Goal: Contribute content: Add original content to the website for others to see

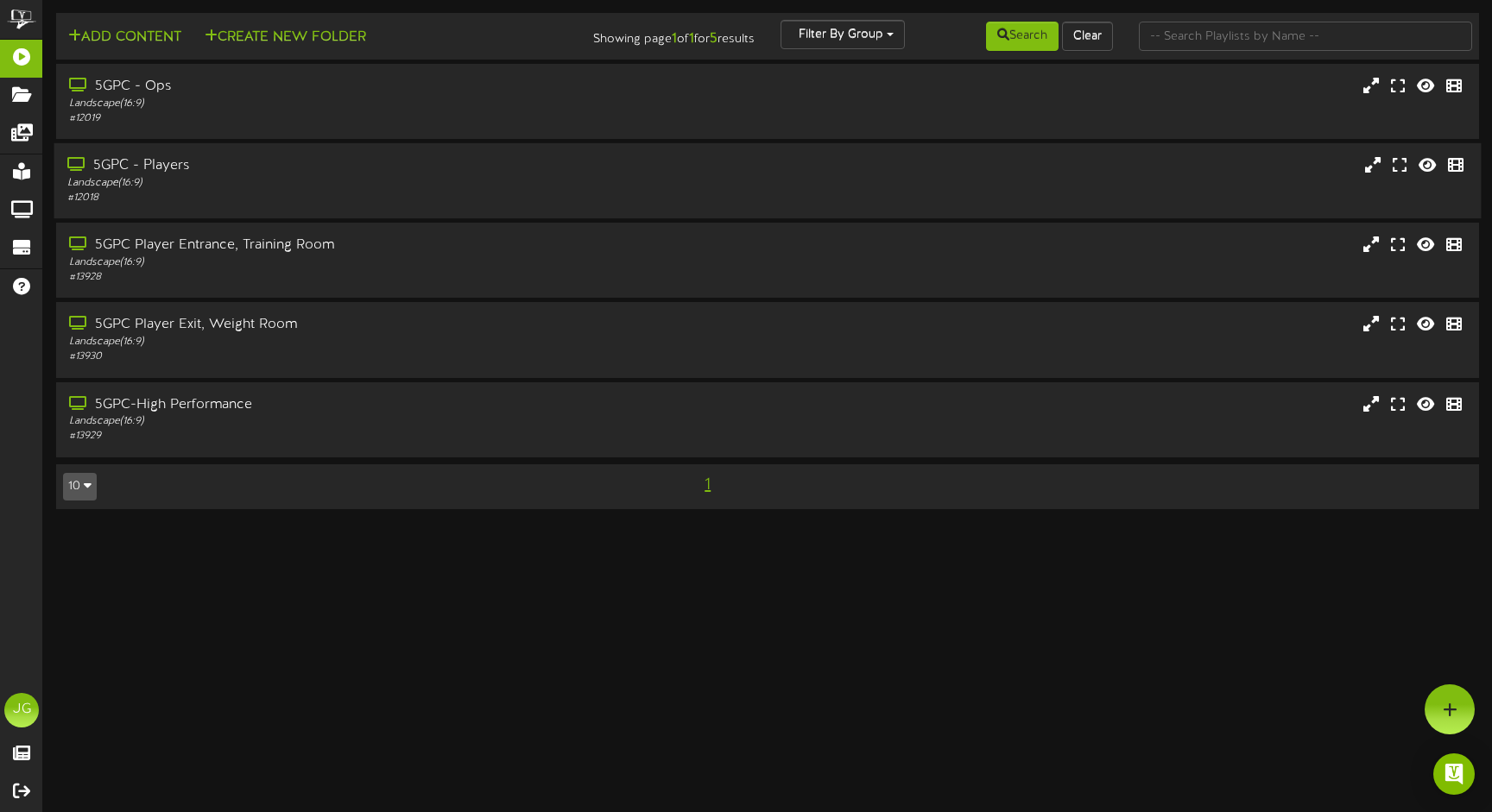
click at [147, 162] on div "5GPC - Players" at bounding box center [351, 166] width 569 height 20
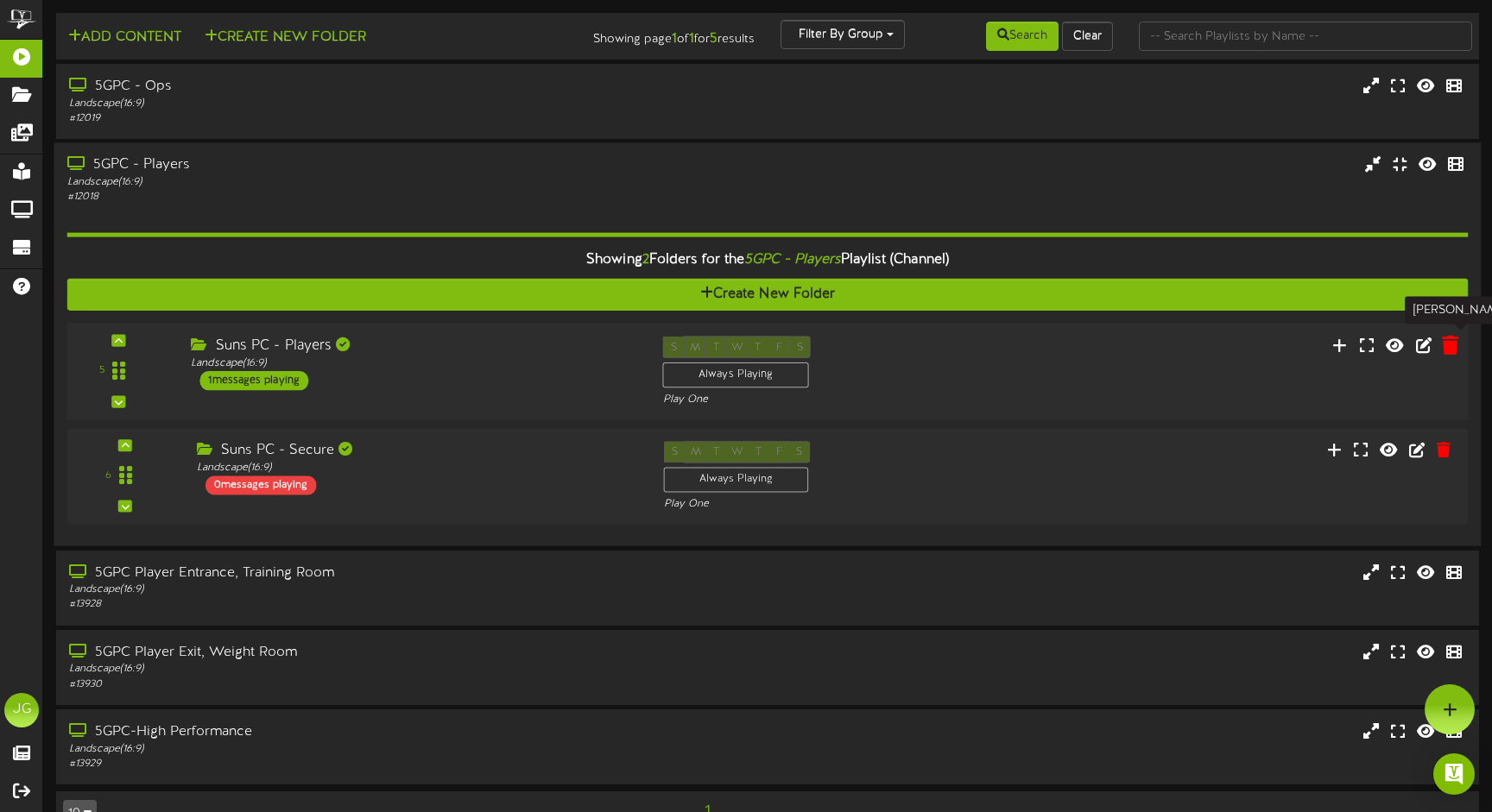
click at [1448, 336] on icon at bounding box center [1450, 344] width 16 height 19
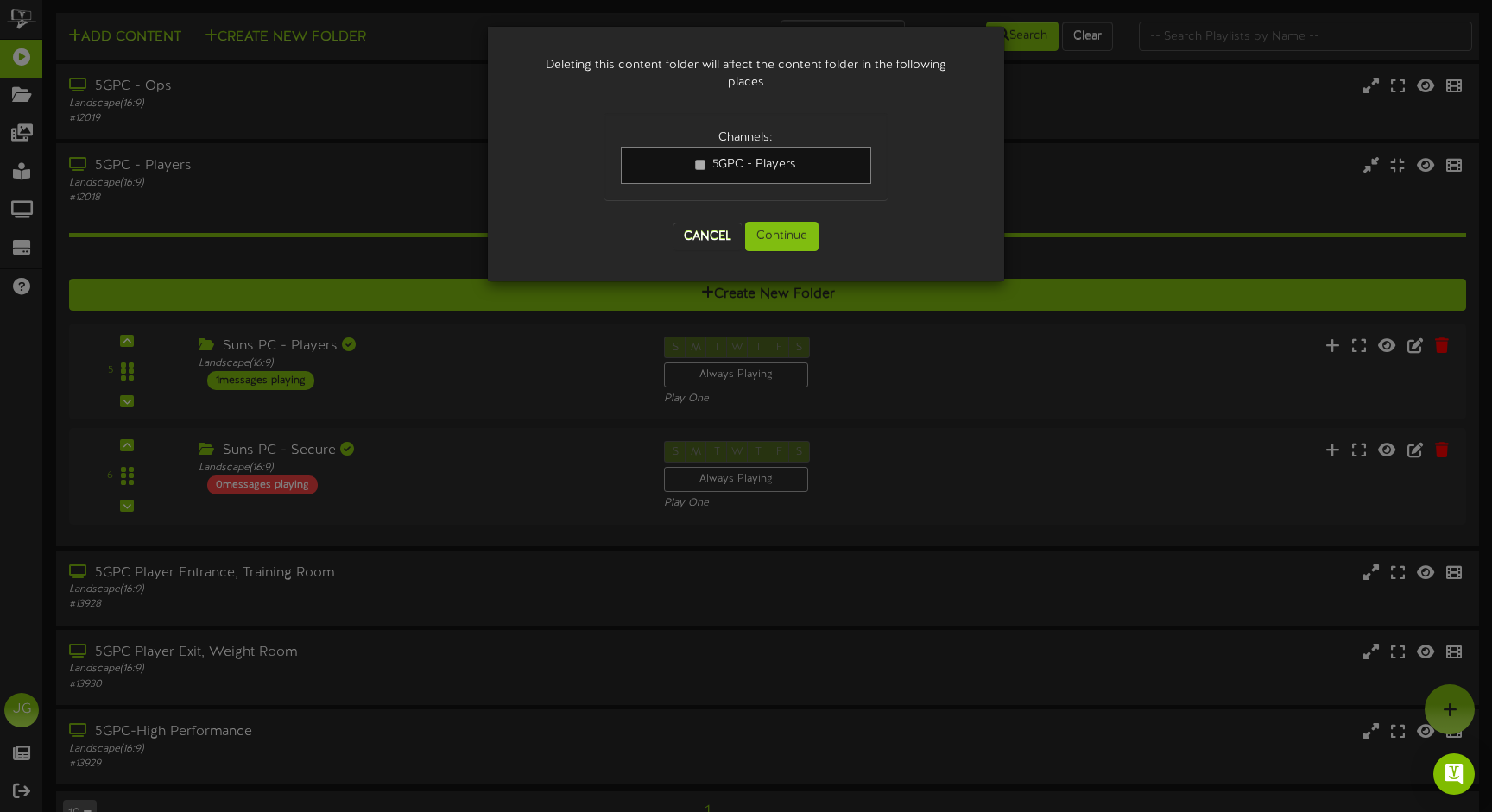
click at [710, 234] on button "Cancel" at bounding box center [707, 236] width 68 height 28
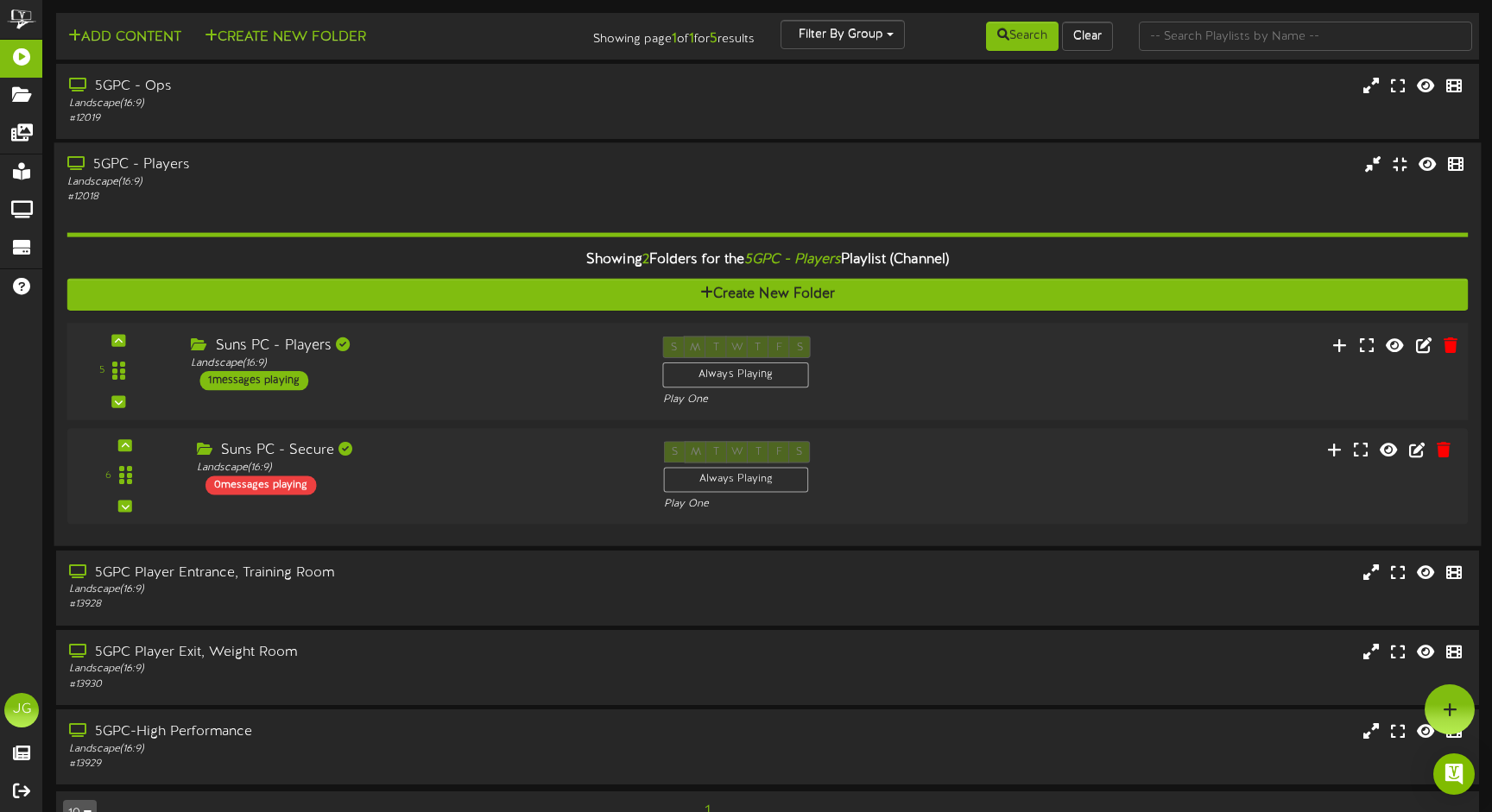
click at [258, 382] on div "1 messages playing" at bounding box center [254, 380] width 109 height 19
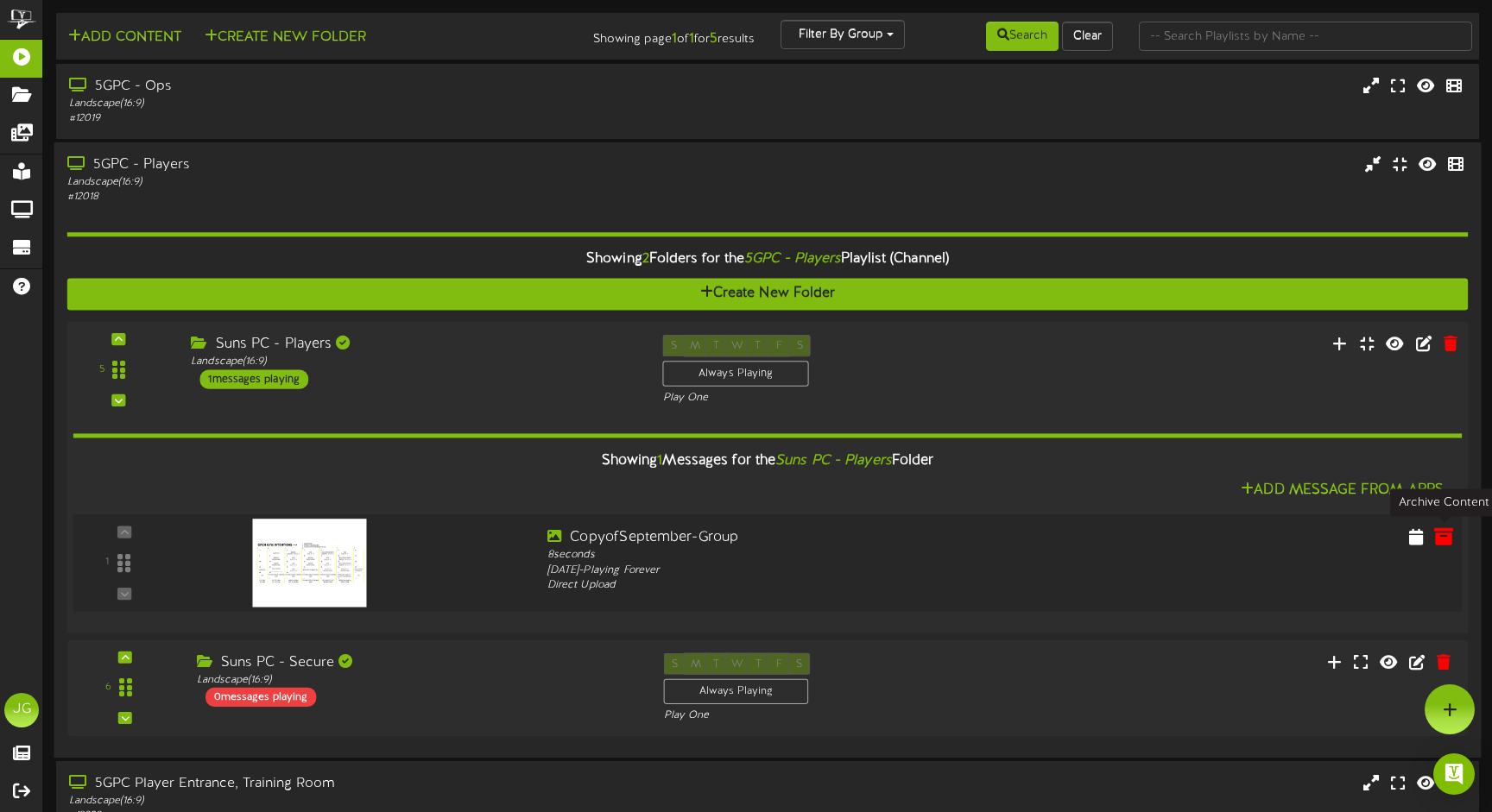
click at [1444, 529] on icon at bounding box center [1443, 535] width 19 height 19
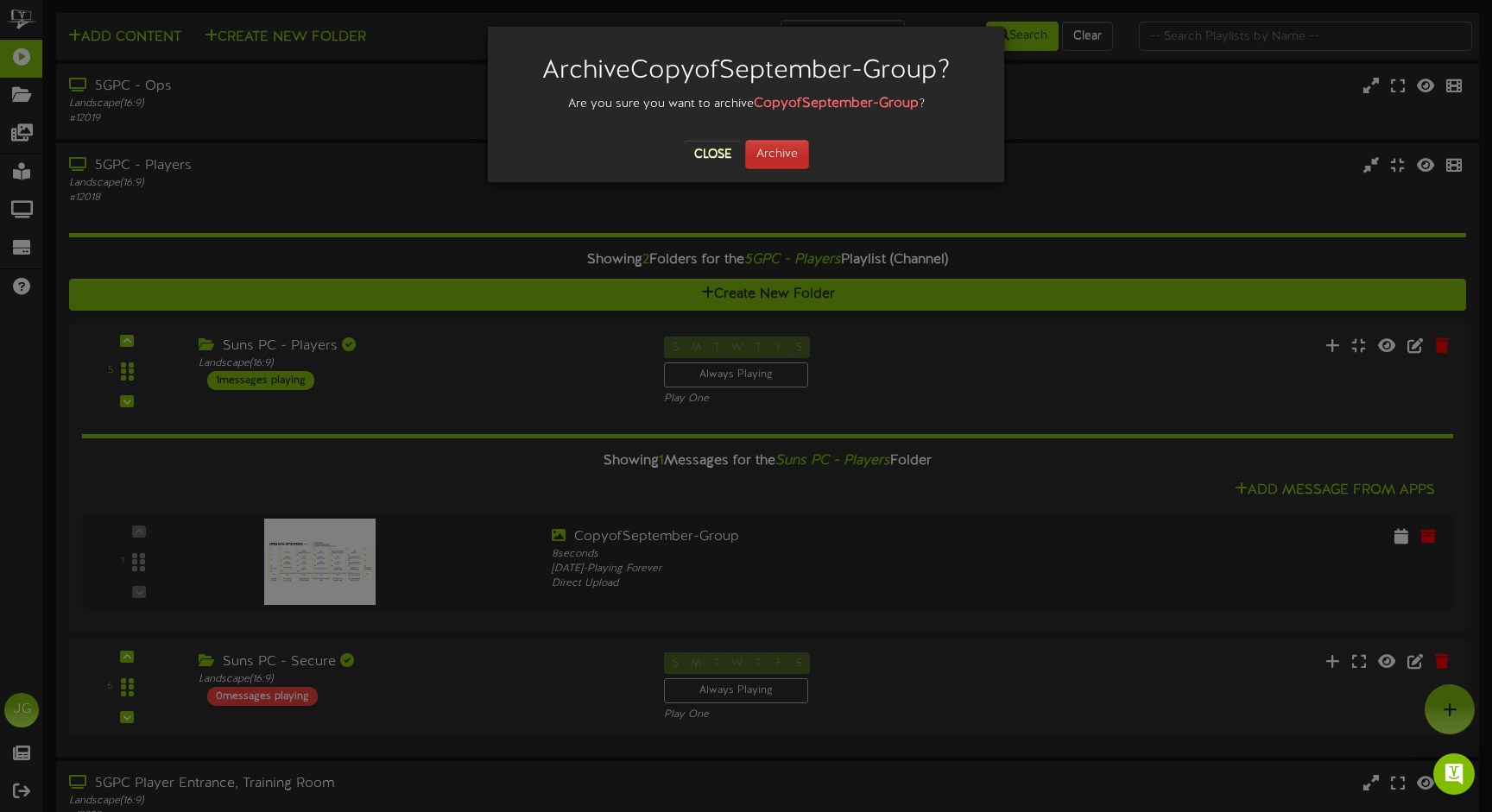
click at [797, 159] on button "Archive" at bounding box center [777, 155] width 64 height 29
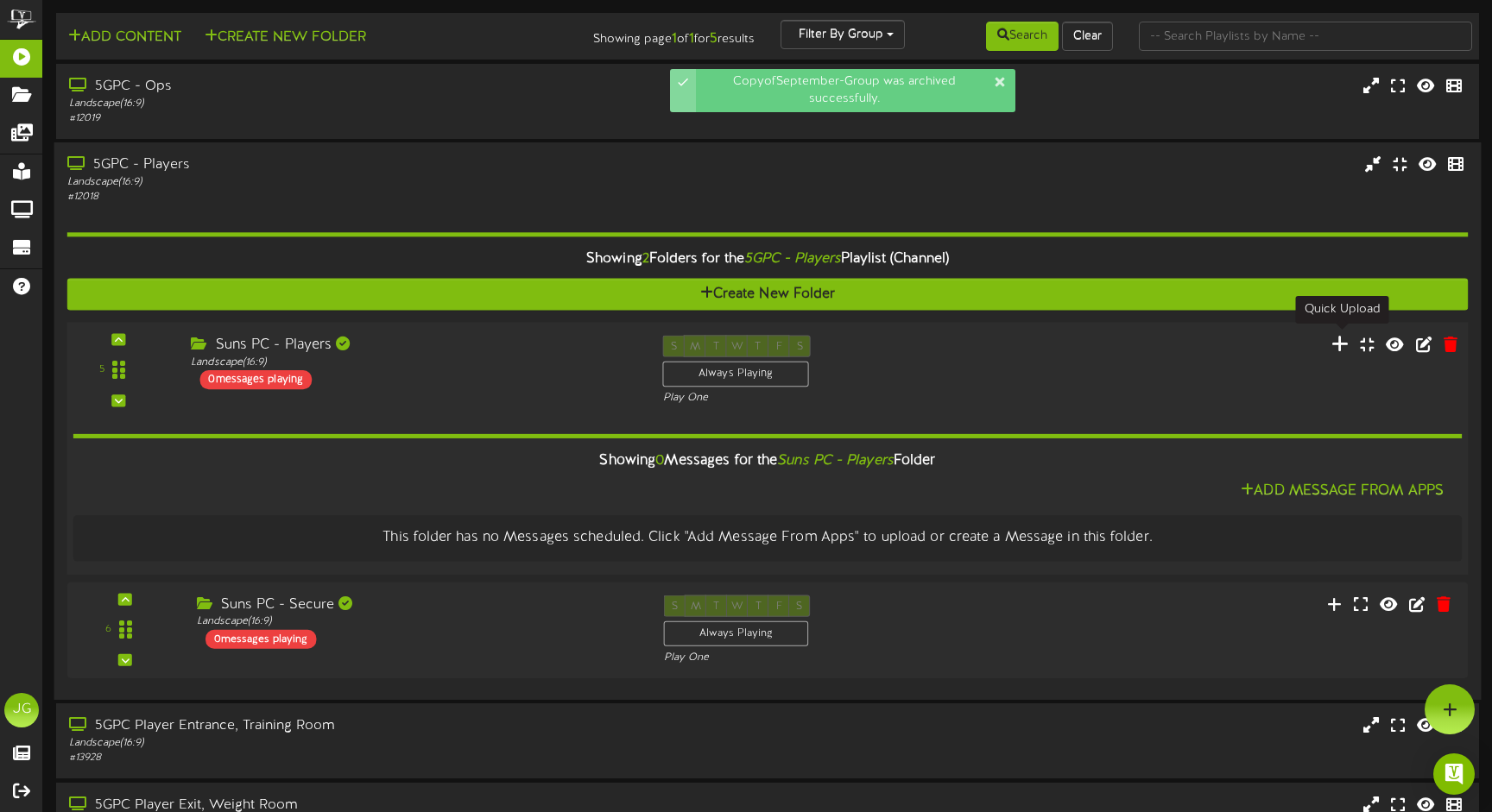
click at [1342, 342] on icon at bounding box center [1340, 343] width 18 height 19
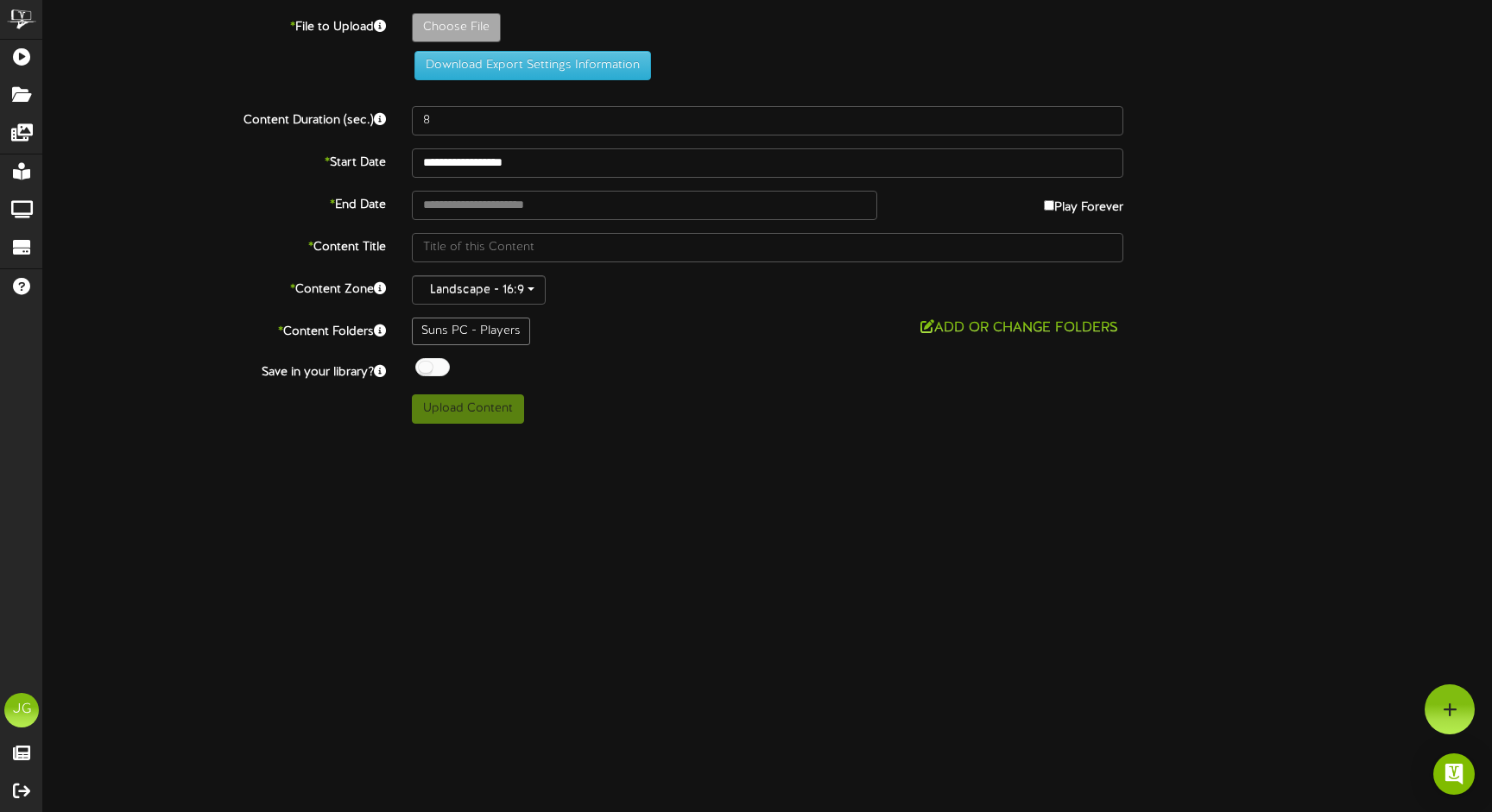
type input "**********"
type input "091325CALENDAR"
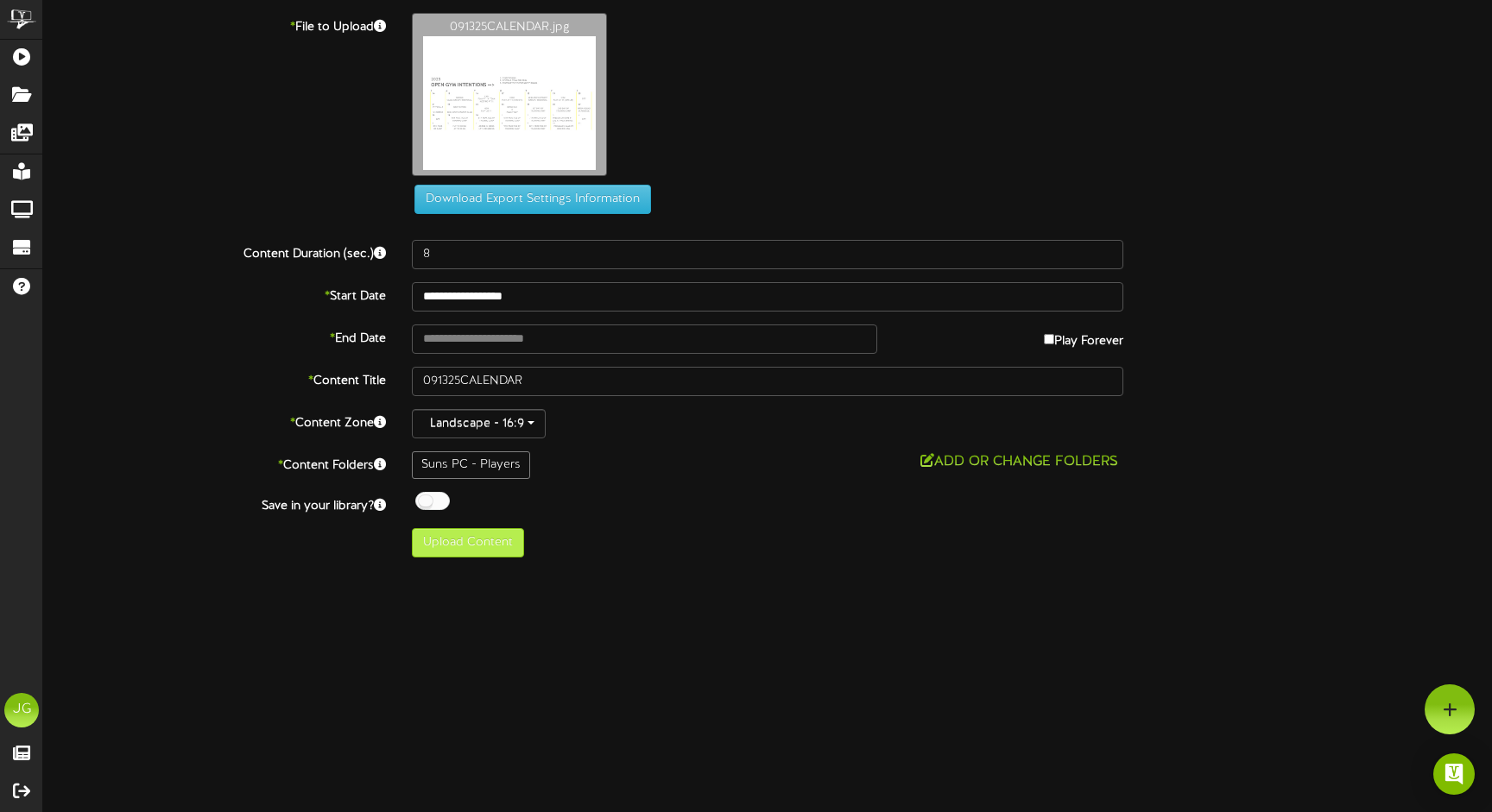
click at [505, 550] on button "Upload Content" at bounding box center [467, 543] width 112 height 29
type input "**********"
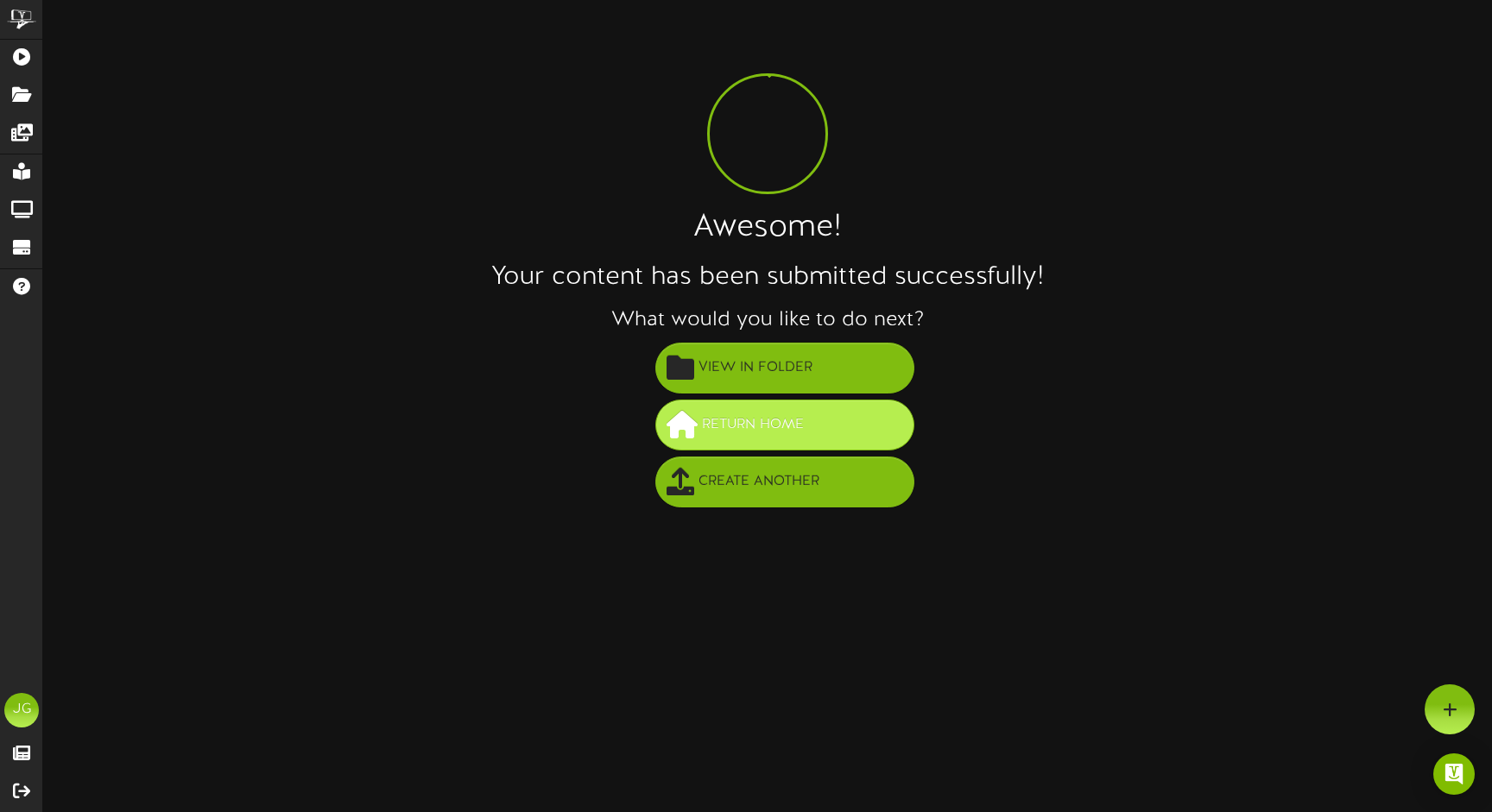
click at [726, 414] on span "Return Home" at bounding box center [752, 425] width 110 height 29
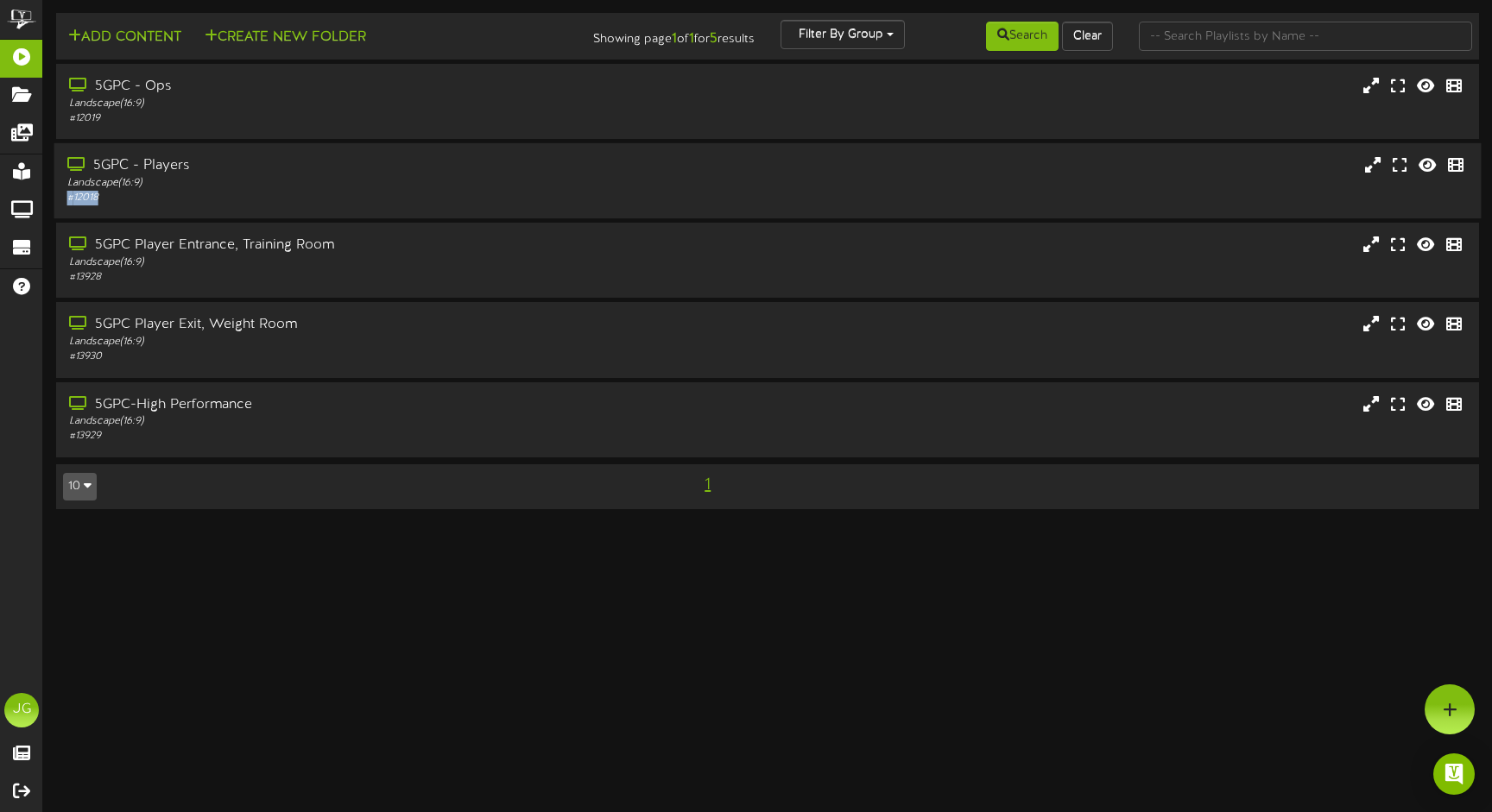
click at [194, 189] on div "5GPC - Players Landscape ( 16:9 ) # 12018" at bounding box center [352, 181] width 595 height 49
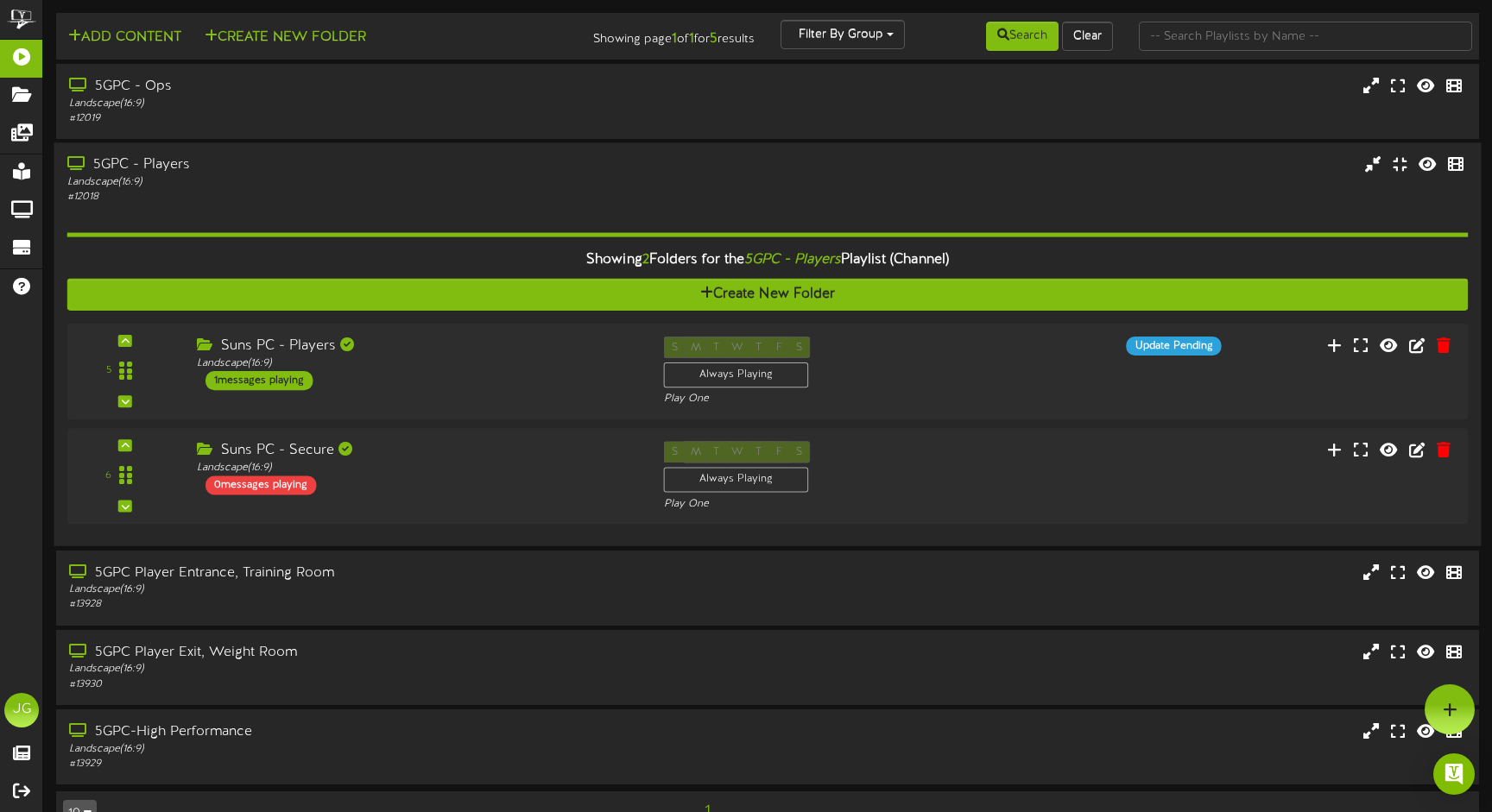
click at [337, 207] on div "Showing 2 Folders for the 5GPC - Players Playlist (Channel) Create New Folder 5…" at bounding box center [767, 369] width 1401 height 328
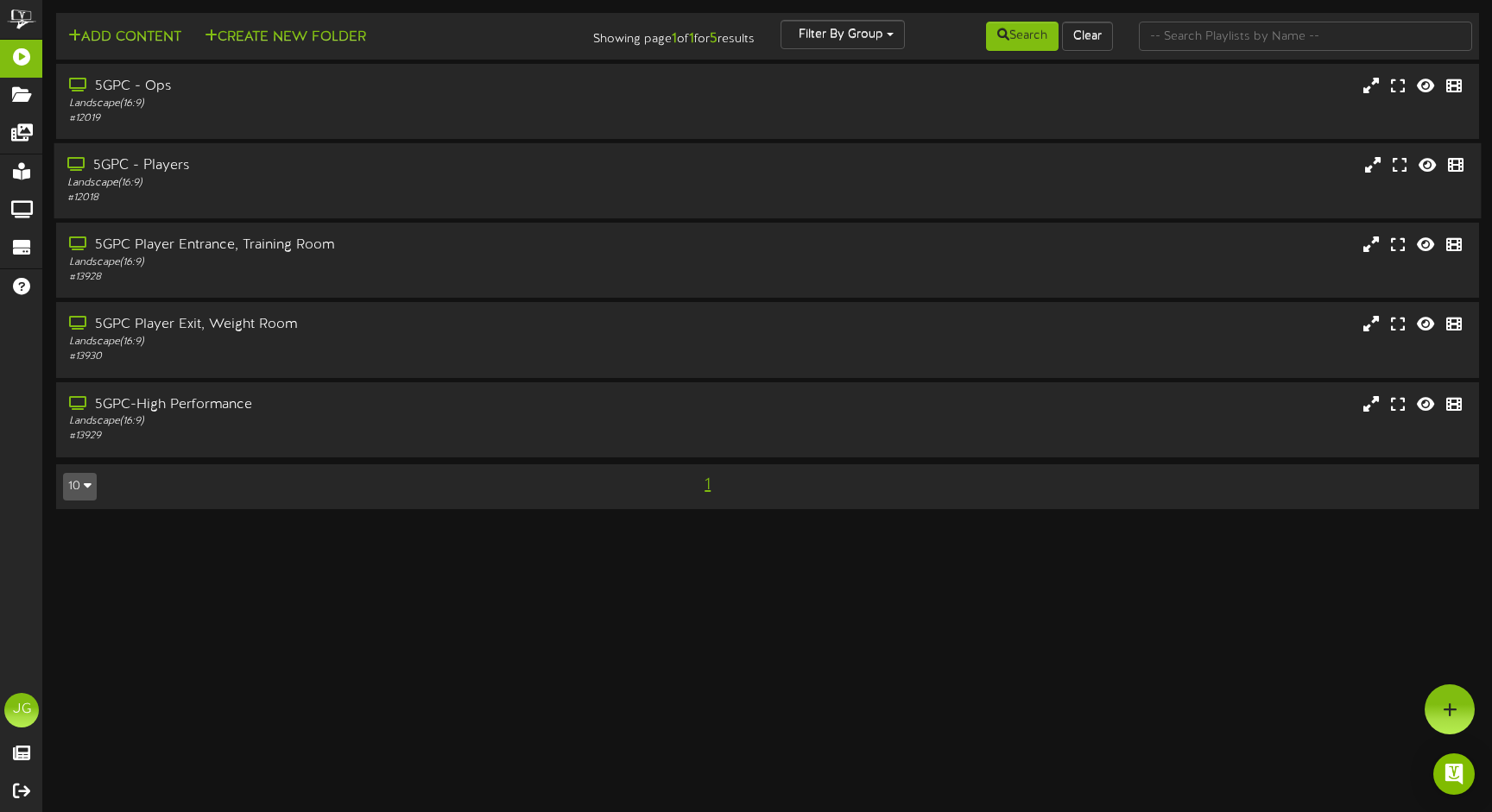
click at [289, 168] on div "5GPC - Players" at bounding box center [351, 166] width 569 height 20
click at [255, 178] on div "Landscape ( 16:9 )" at bounding box center [351, 184] width 569 height 14
click at [403, 173] on div "5GPC - Players" at bounding box center [351, 166] width 569 height 20
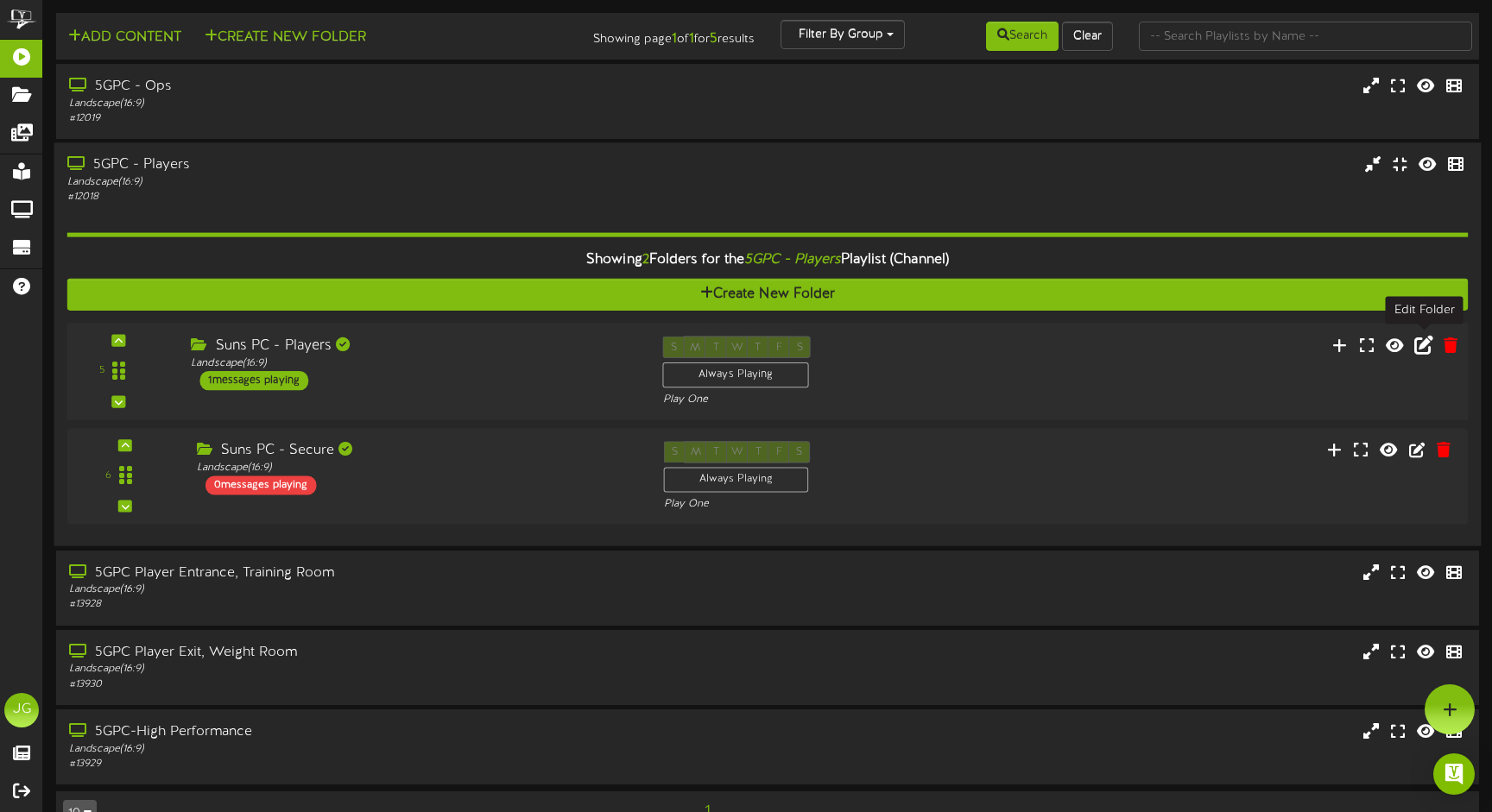
click at [1425, 344] on icon at bounding box center [1423, 344] width 19 height 19
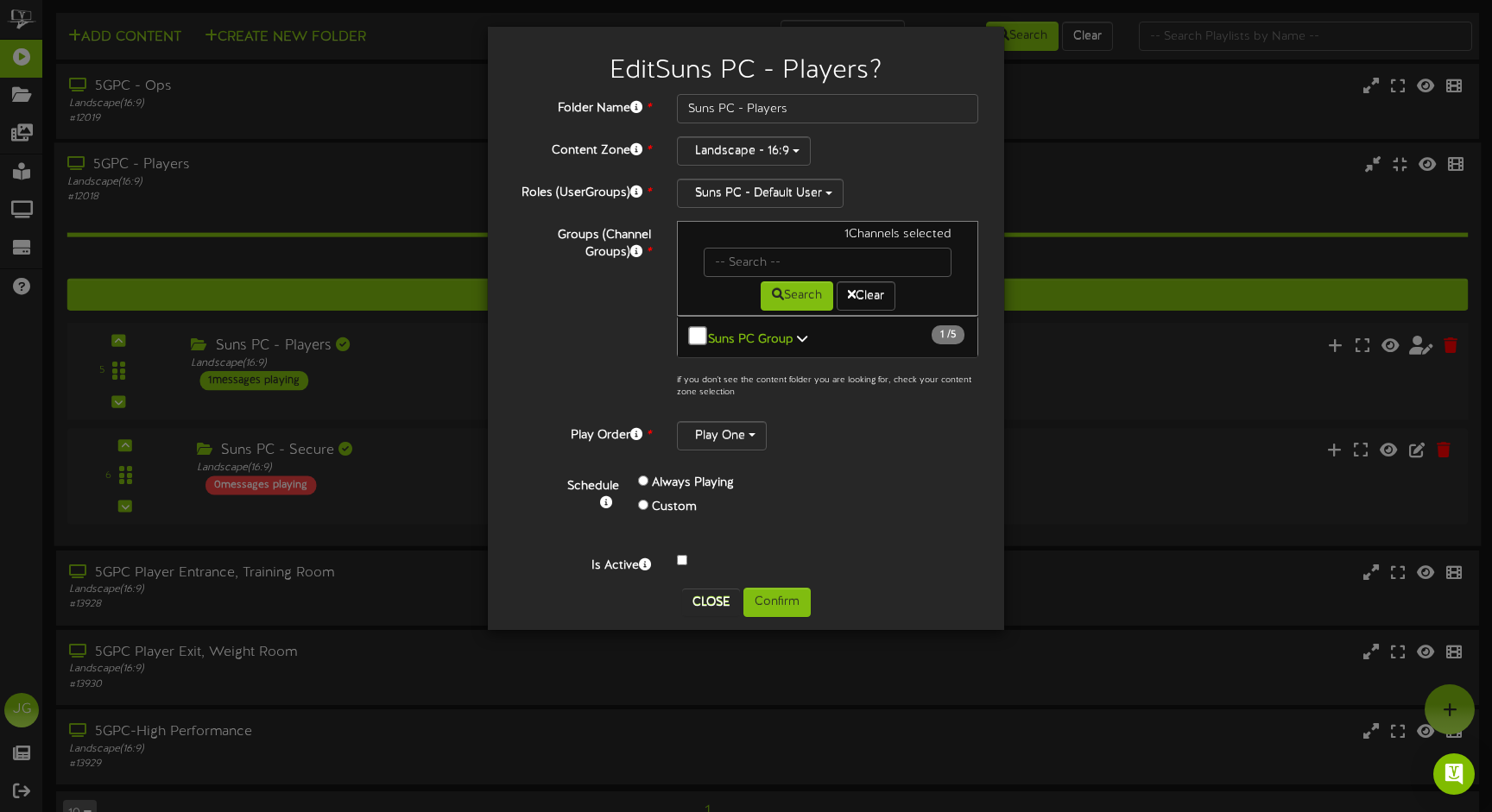
click at [713, 606] on button "Close" at bounding box center [711, 602] width 58 height 28
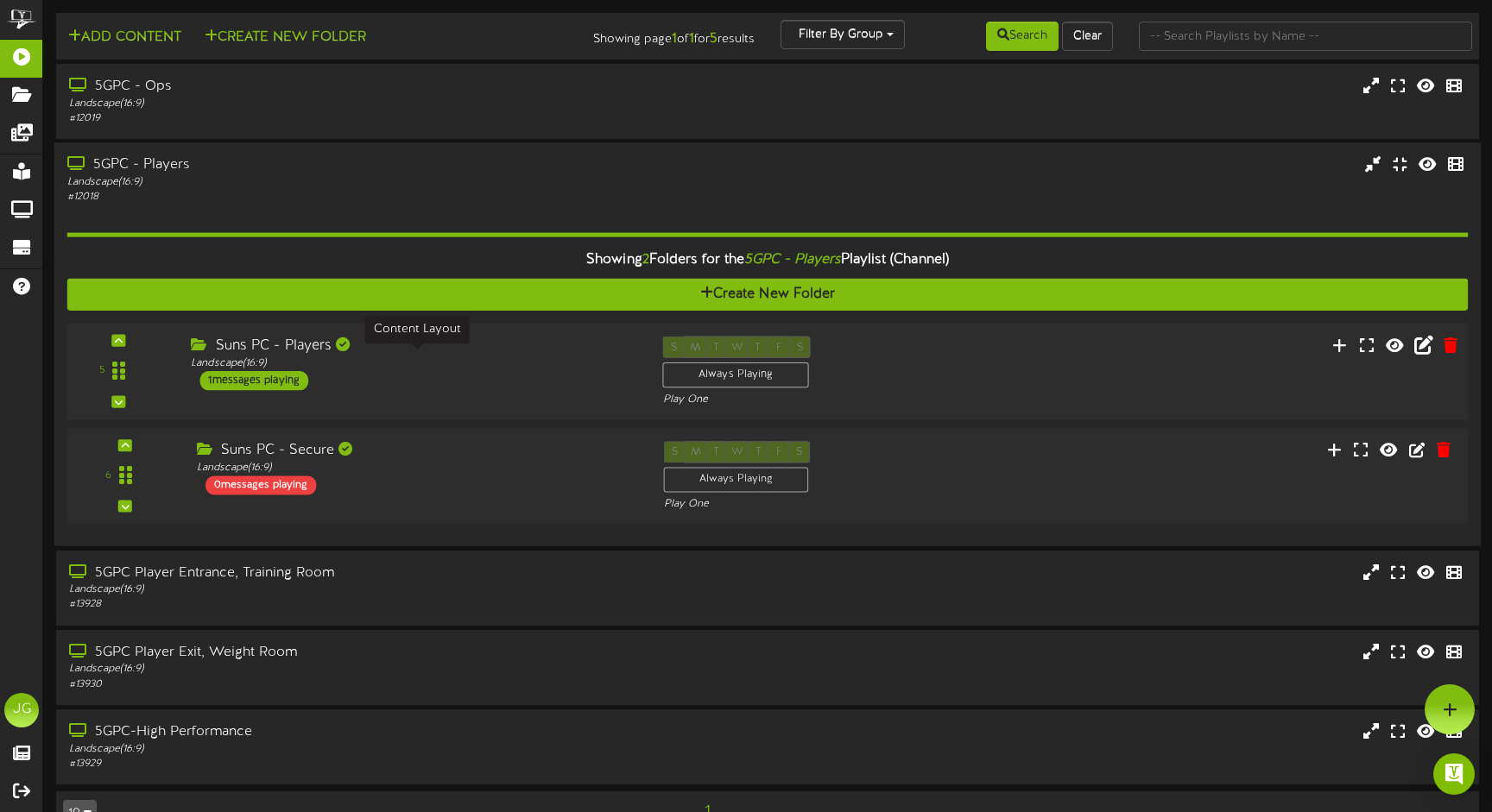
click at [522, 361] on div "Landscape ( 16:9 )" at bounding box center [413, 364] width 446 height 14
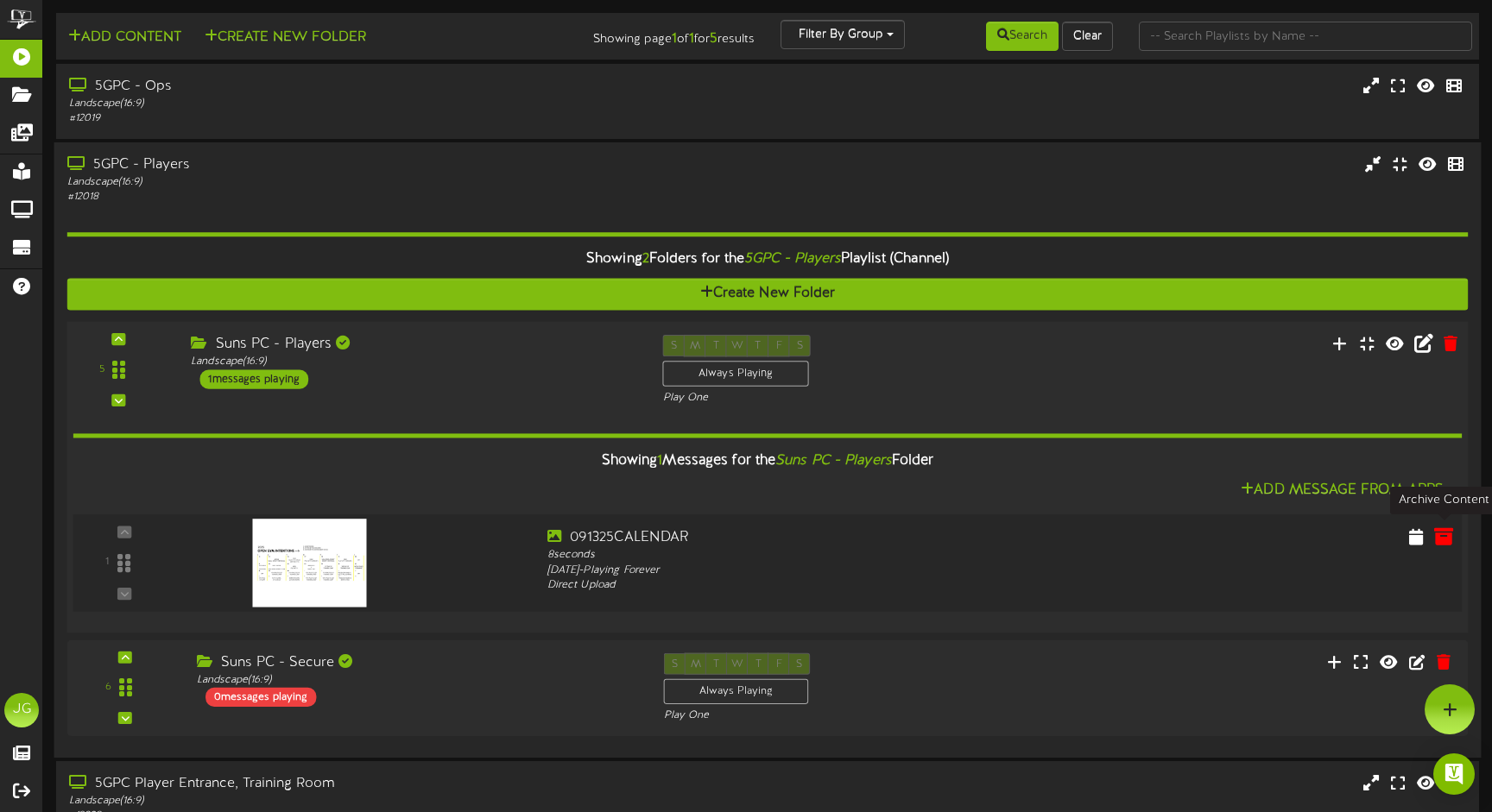
click at [1441, 528] on icon at bounding box center [1443, 535] width 19 height 19
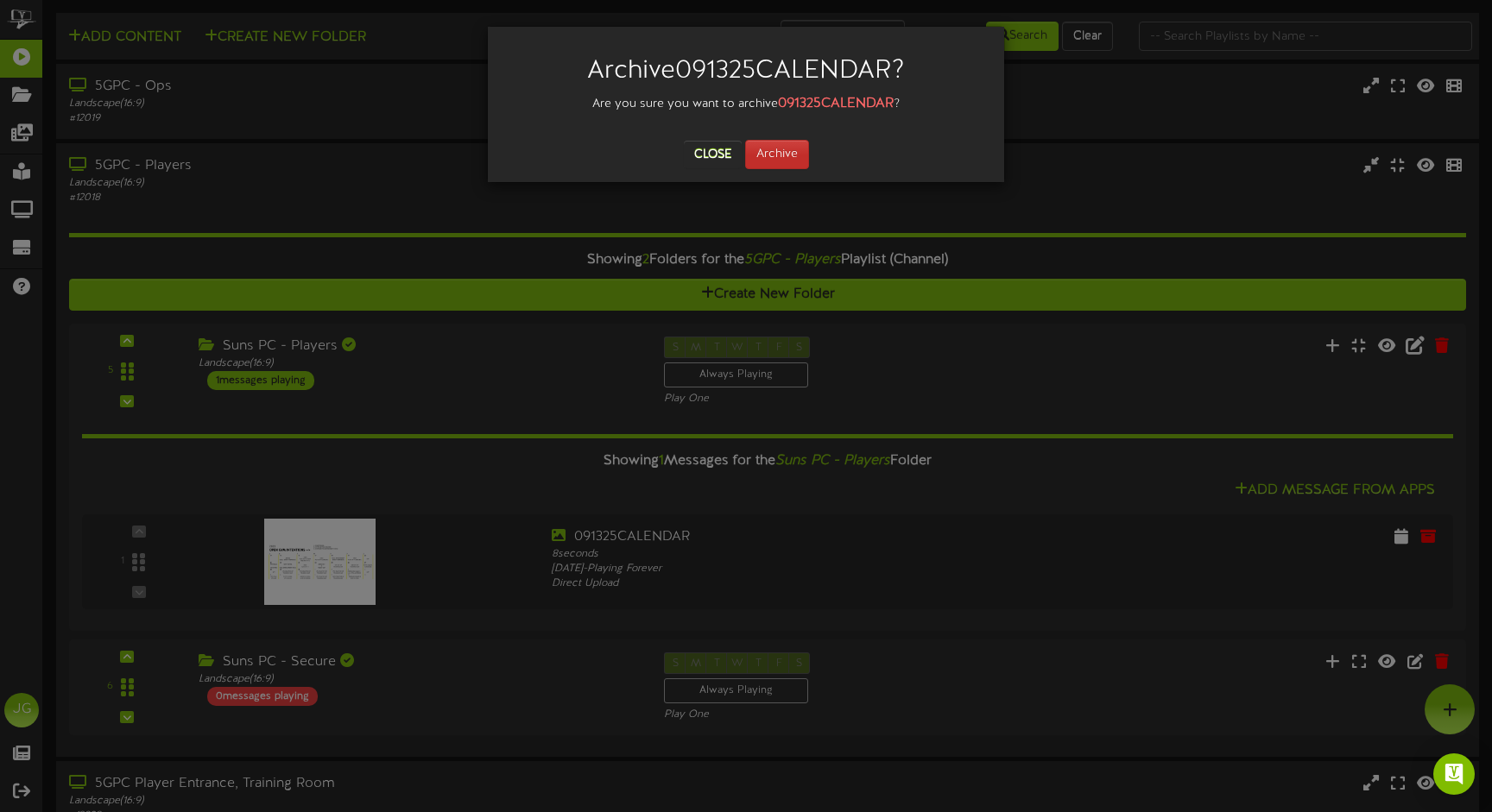
click at [785, 148] on button "Archive" at bounding box center [777, 155] width 64 height 29
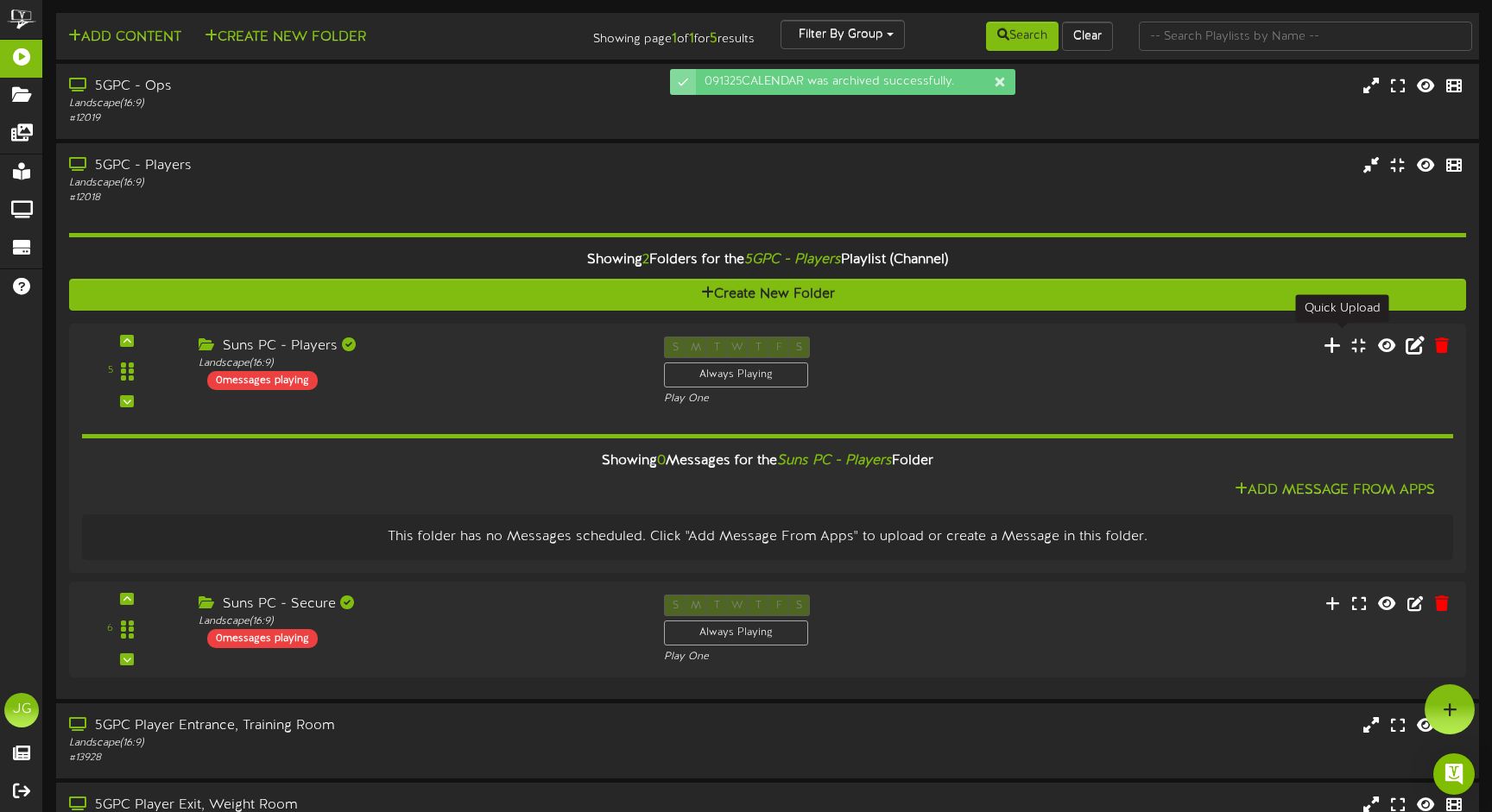
click at [1337, 344] on icon at bounding box center [1331, 345] width 17 height 19
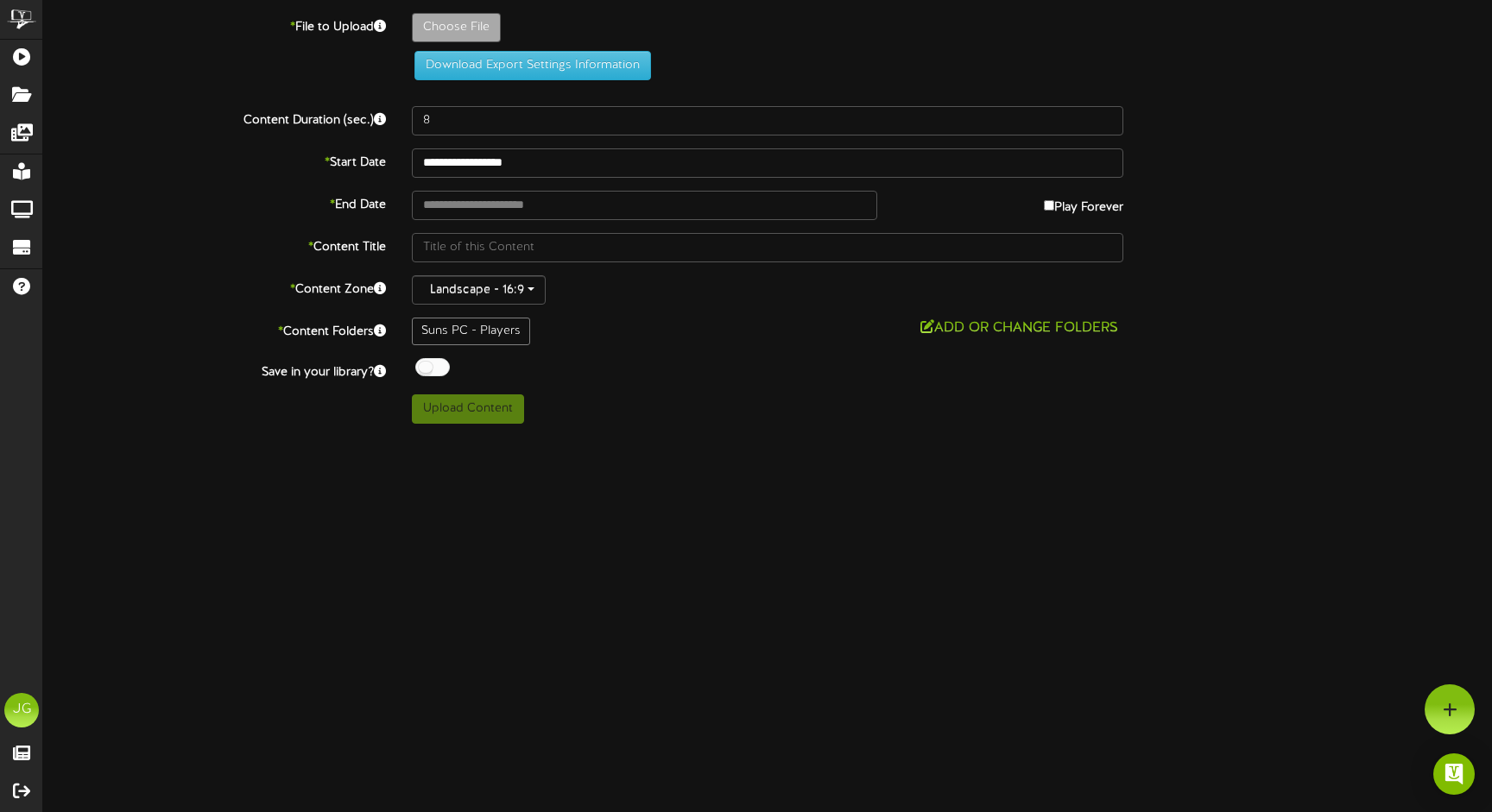
type input "**********"
type input "UPDATED-CALENDAR2"
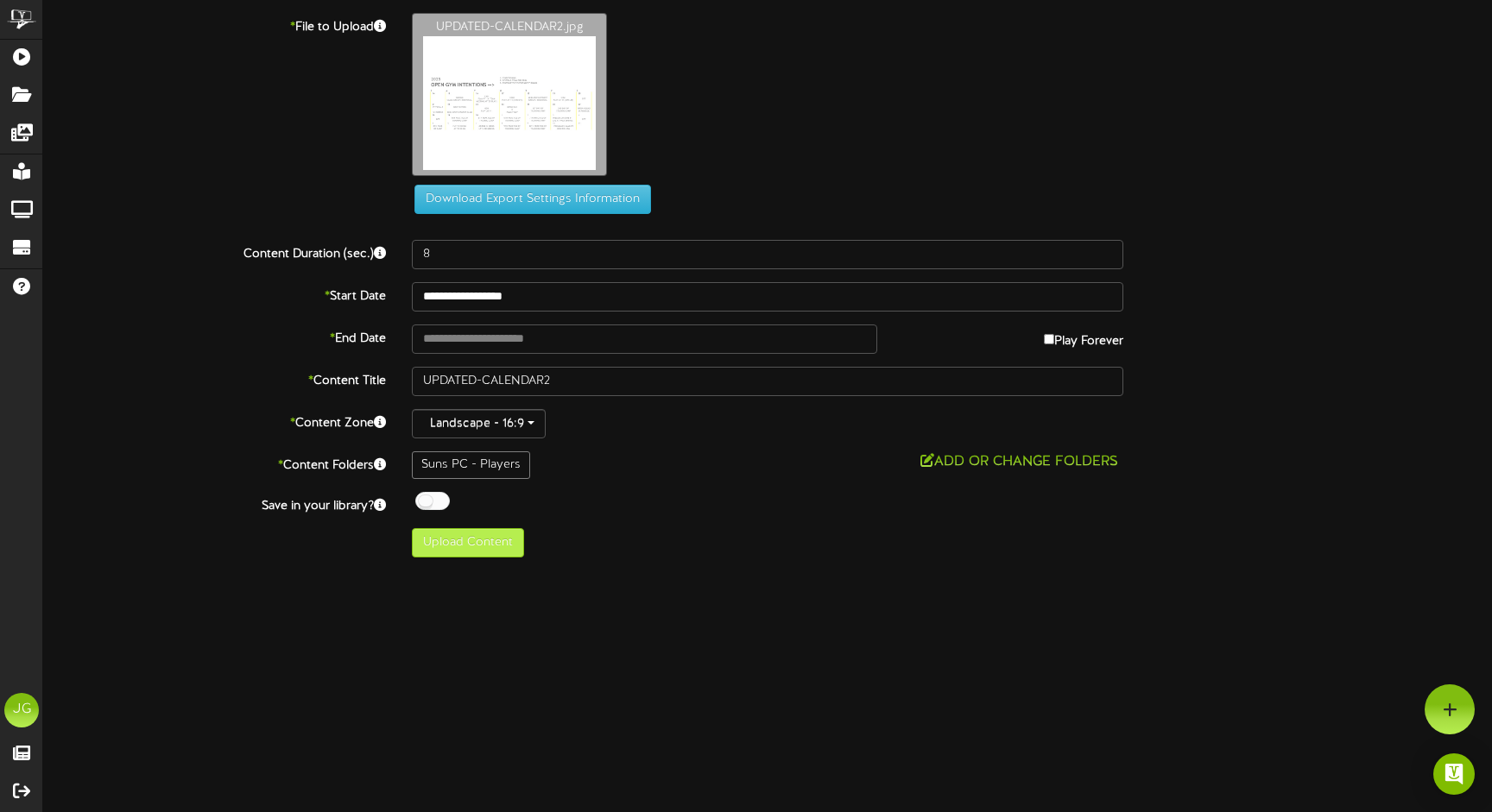
click at [470, 550] on button "Upload Content" at bounding box center [467, 543] width 112 height 29
type input "**********"
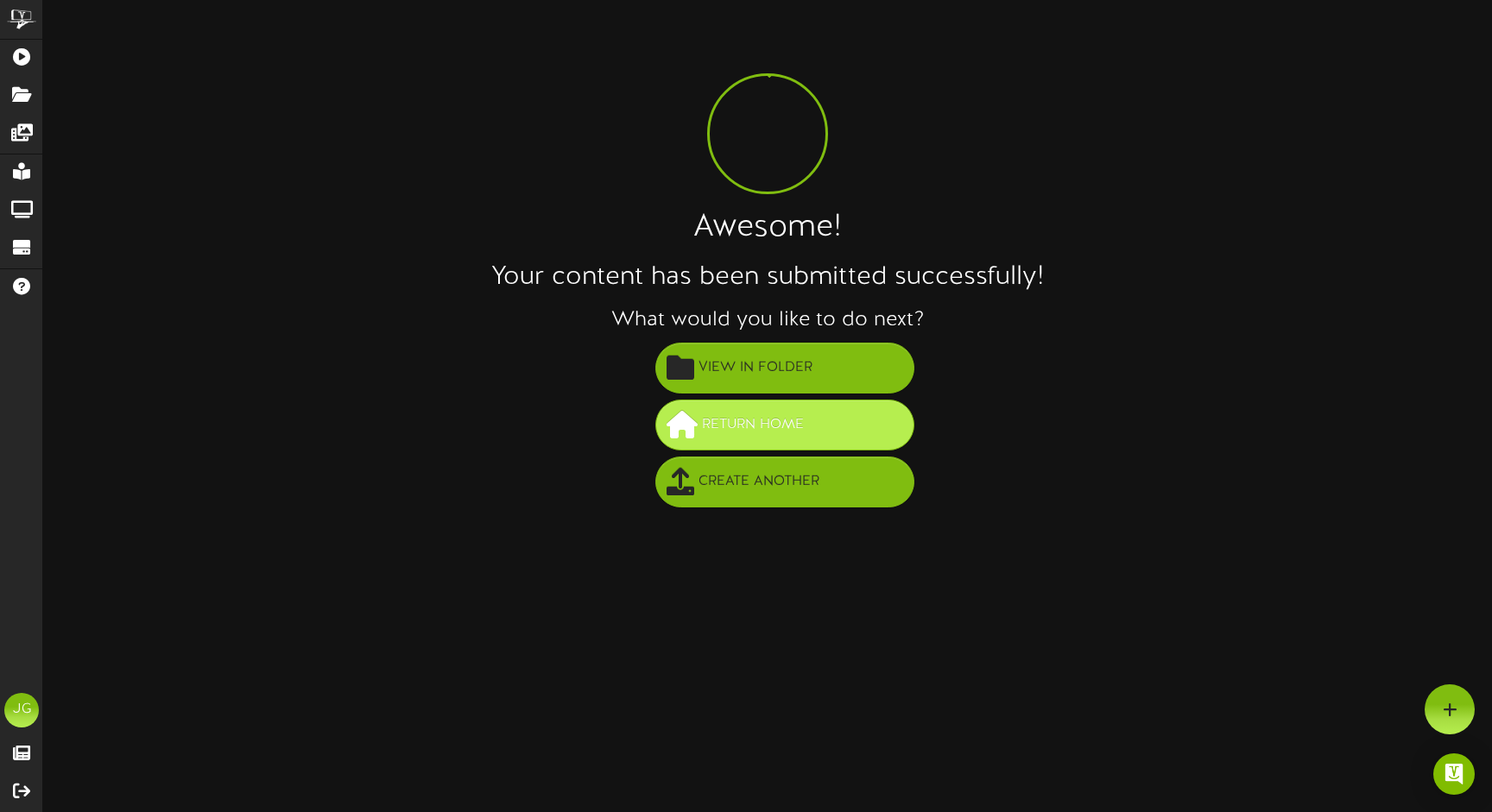
click at [711, 420] on span "Return Home" at bounding box center [752, 425] width 110 height 29
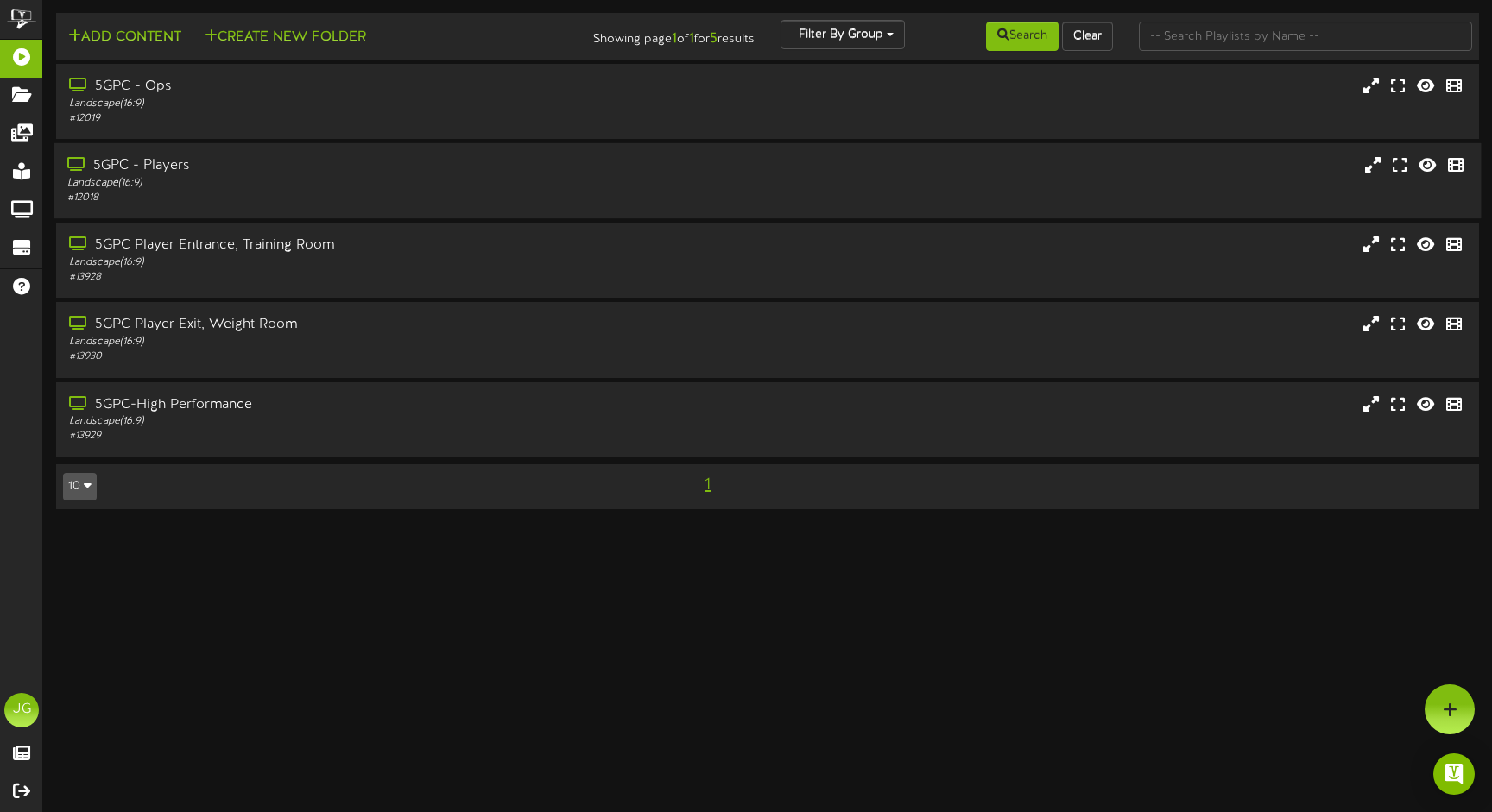
click at [552, 181] on div "Landscape ( 16:9 )" at bounding box center [351, 184] width 569 height 14
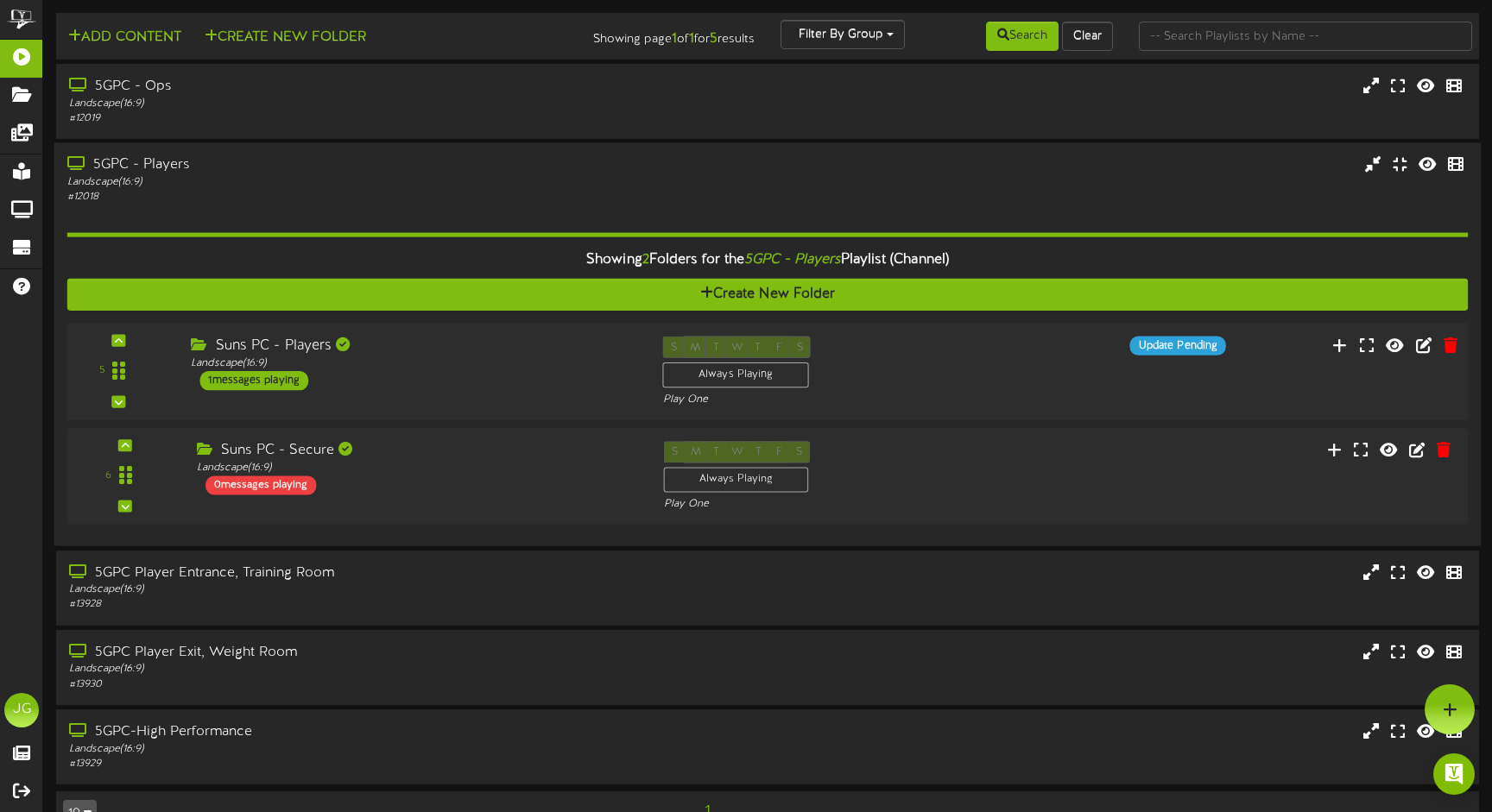
click at [471, 362] on div "Landscape ( 16:9 )" at bounding box center [413, 364] width 446 height 14
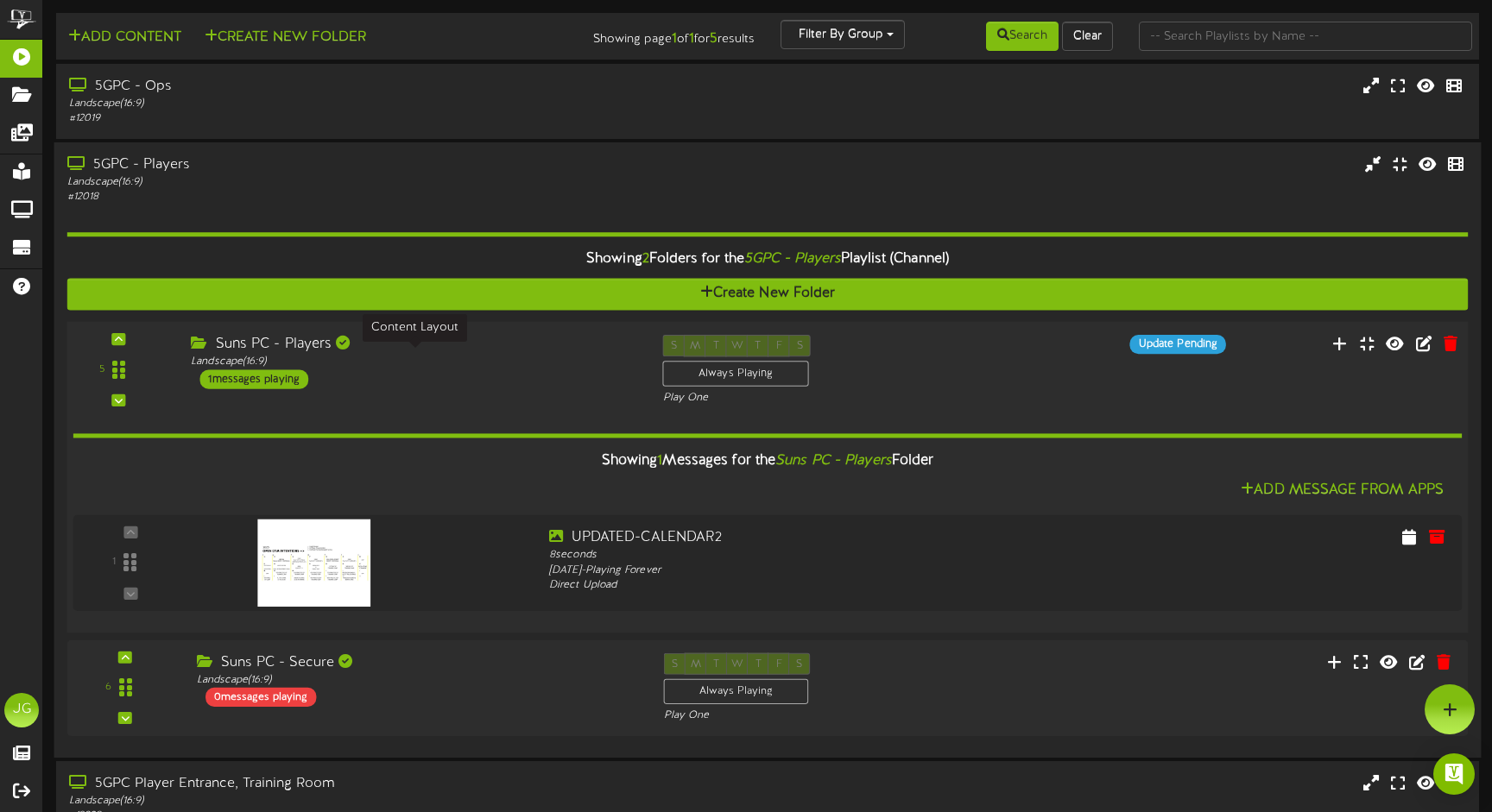
click at [530, 360] on div "Landscape ( 16:9 )" at bounding box center [413, 362] width 446 height 14
